Goal: Information Seeking & Learning: Learn about a topic

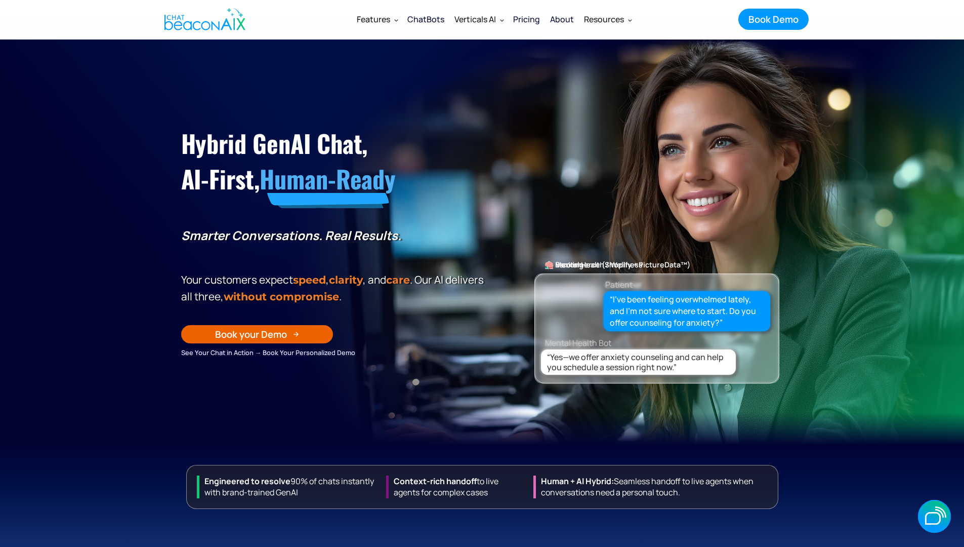
scroll to position [6834, 0]
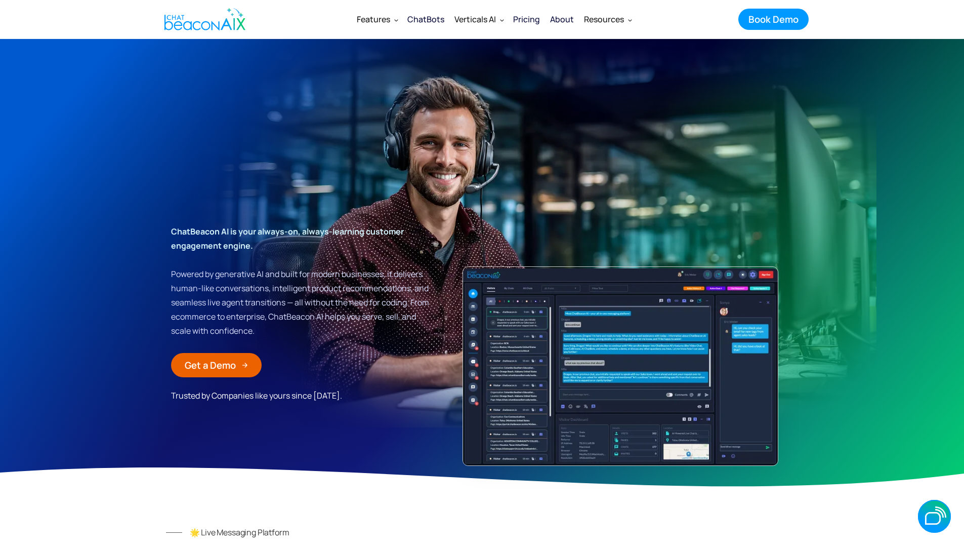
scroll to position [6449, 0]
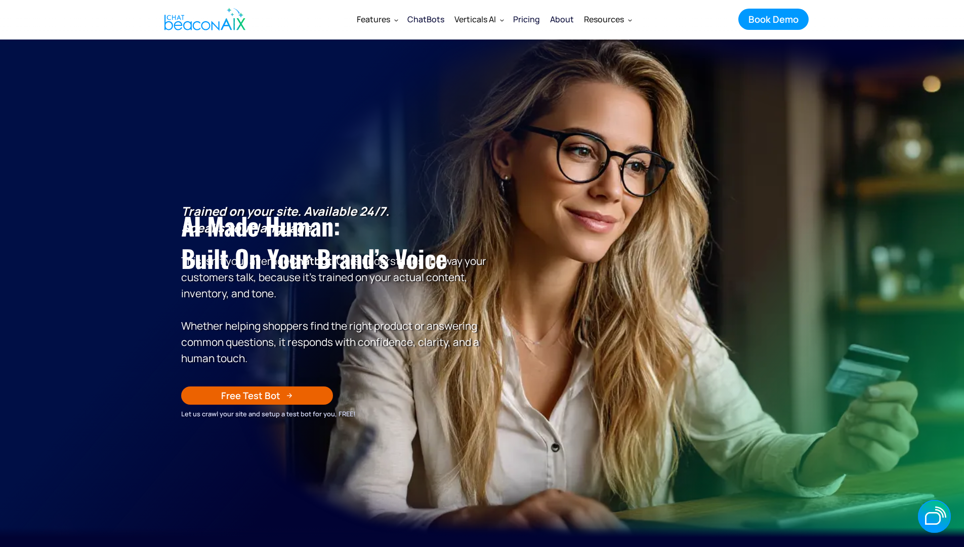
scroll to position [7756, 0]
